Goal: Find specific page/section: Find specific page/section

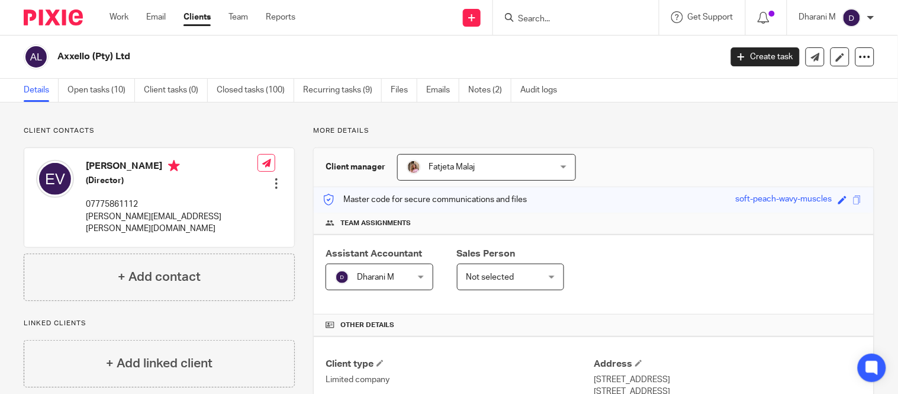
click at [533, 14] on input "Search" at bounding box center [570, 19] width 107 height 11
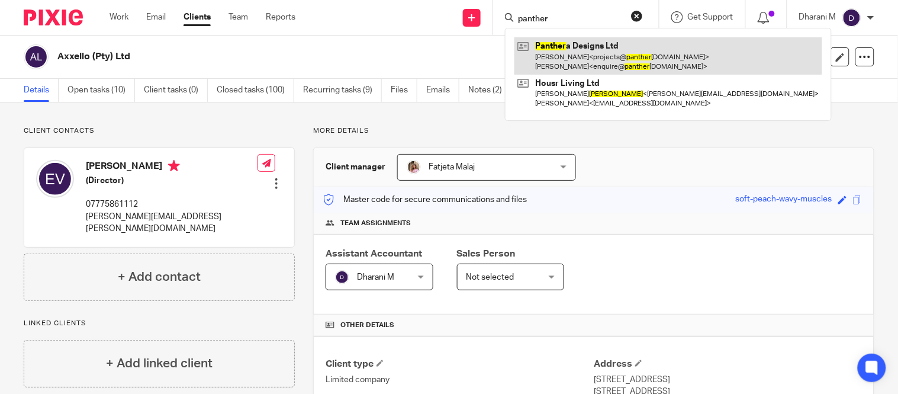
type input "panther"
click at [582, 51] on link at bounding box center [668, 55] width 308 height 37
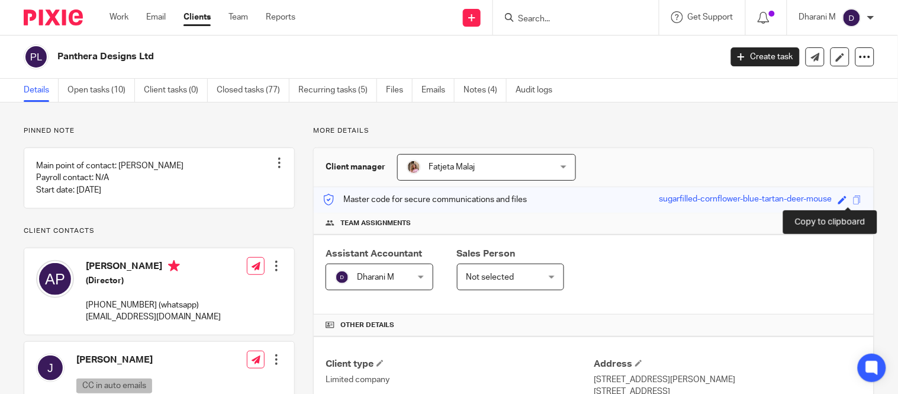
click at [853, 201] on span at bounding box center [857, 199] width 9 height 9
click at [578, 15] on input "Search" at bounding box center [570, 19] width 107 height 11
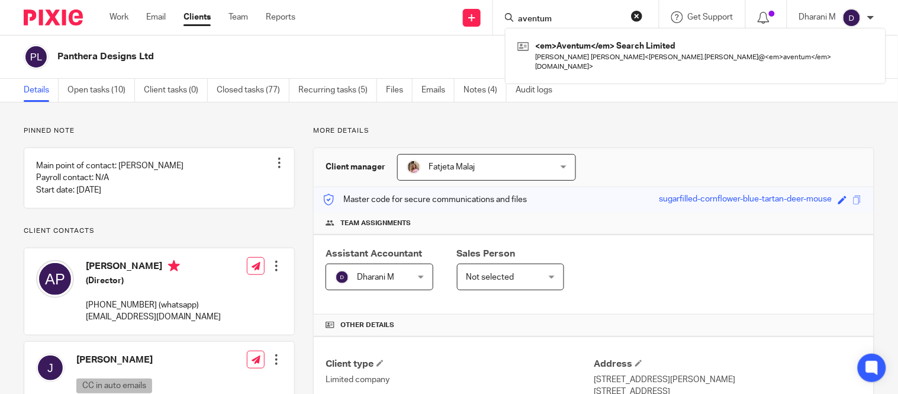
type input "aventum"
click button "submit" at bounding box center [0, 0] width 0 height 0
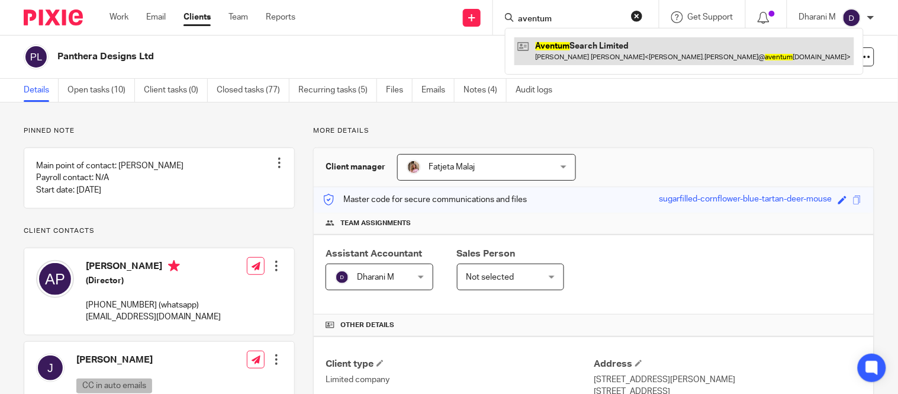
click at [588, 44] on link at bounding box center [684, 50] width 340 height 27
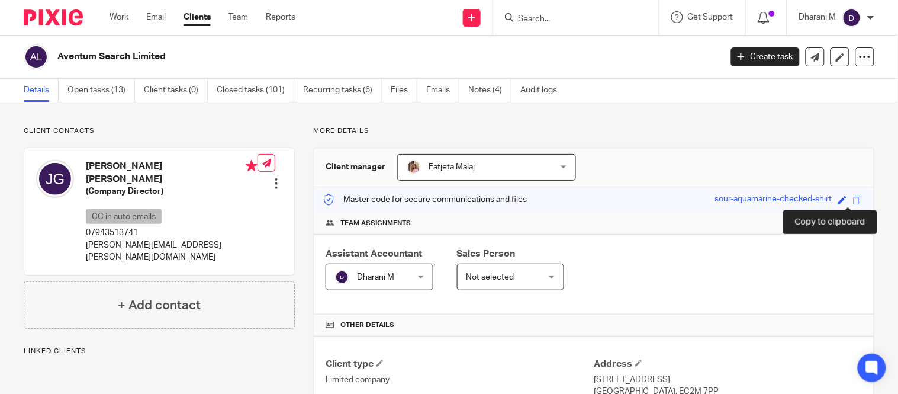
click at [853, 202] on span at bounding box center [857, 199] width 9 height 9
click at [566, 19] on input "Search" at bounding box center [570, 19] width 107 height 11
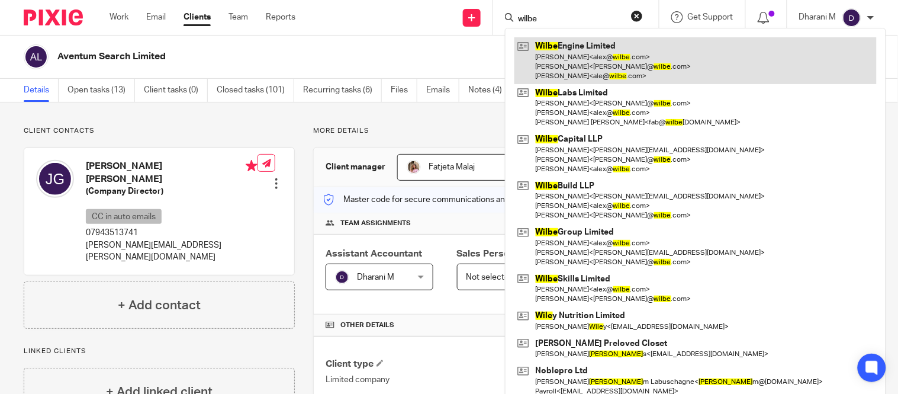
type input "wilbe"
click at [578, 56] on link at bounding box center [695, 60] width 362 height 47
